Goal: Transaction & Acquisition: Purchase product/service

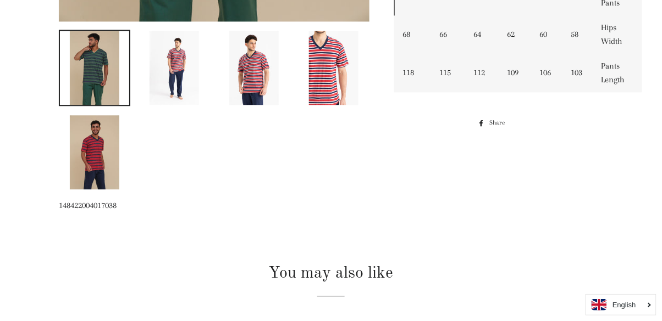
scroll to position [563, 0]
click at [269, 66] on img at bounding box center [253, 67] width 49 height 74
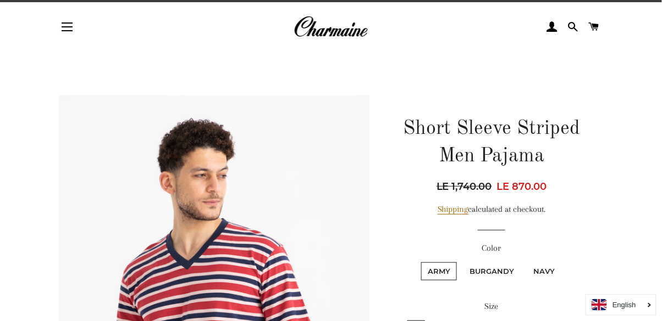
scroll to position [0, 0]
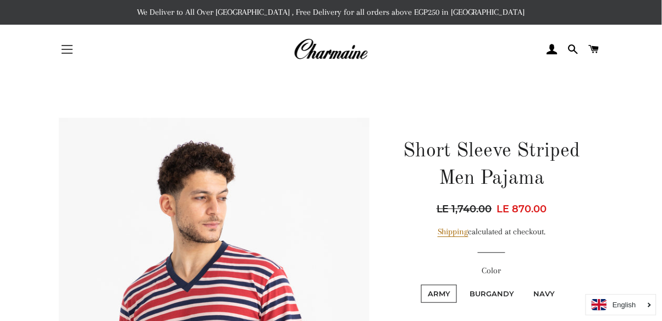
click at [72, 49] on span "button" at bounding box center [67, 49] width 11 height 1
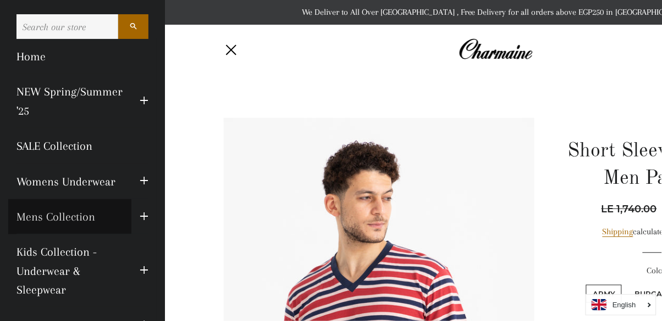
click at [40, 214] on link "Mens Collection" at bounding box center [69, 216] width 123 height 35
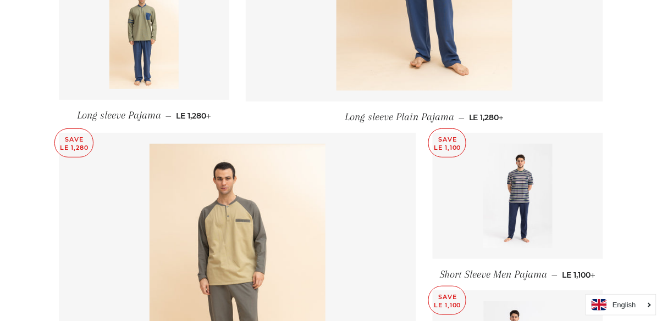
scroll to position [972, 0]
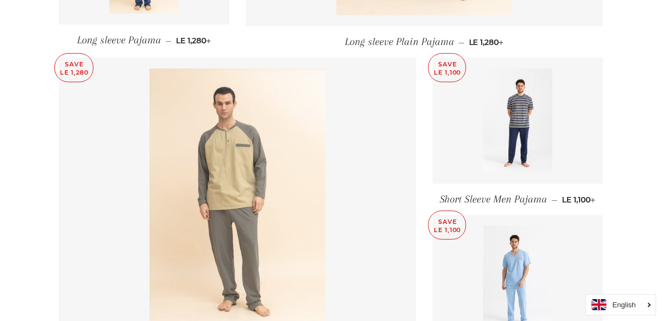
click at [186, 209] on img at bounding box center [237, 201] width 176 height 264
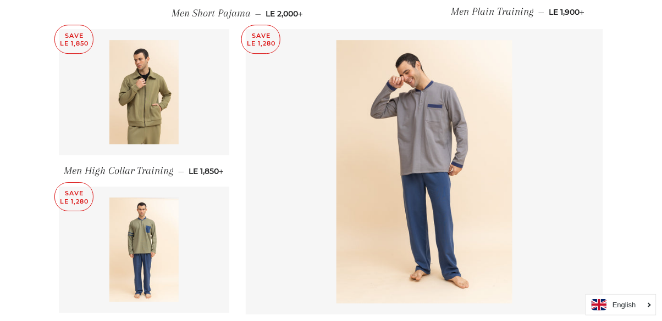
scroll to position [761, 0]
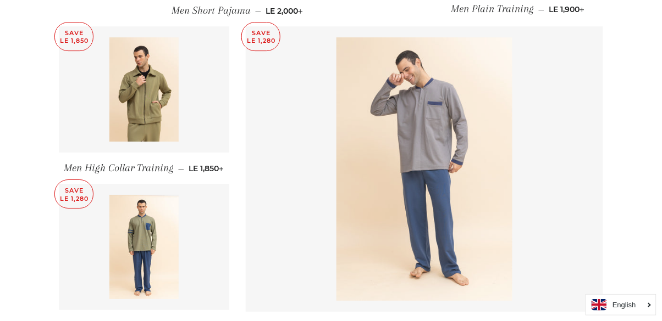
click at [469, 199] on img at bounding box center [424, 169] width 176 height 264
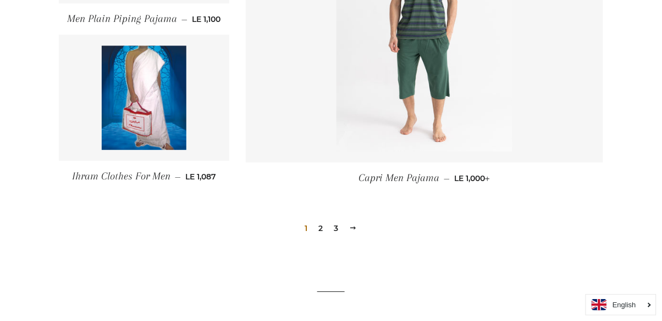
click at [322, 229] on link "2" at bounding box center [320, 228] width 13 height 16
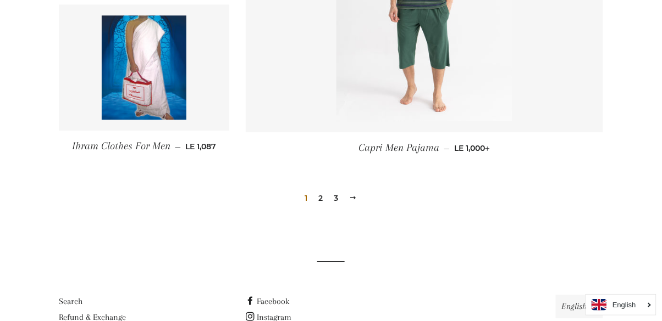
scroll to position [1610, 0]
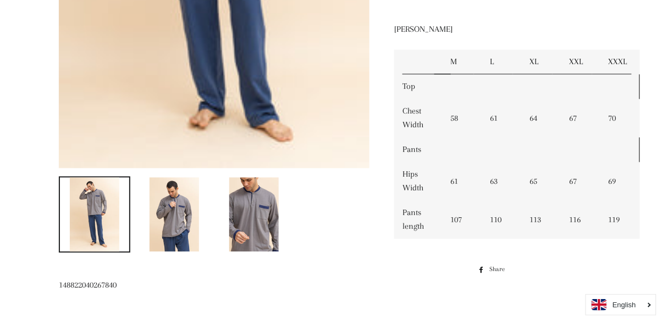
scroll to position [441, 0]
